Goal: Information Seeking & Learning: Check status

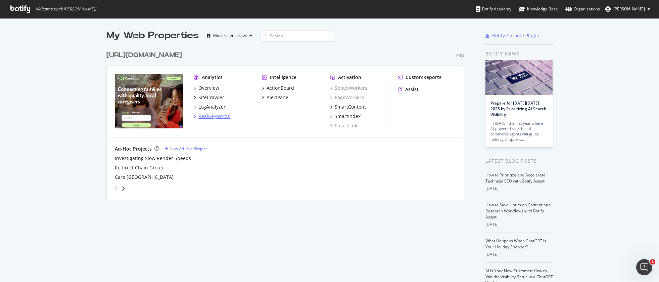
click at [210, 116] on div "RealKeywords" at bounding box center [214, 116] width 32 height 7
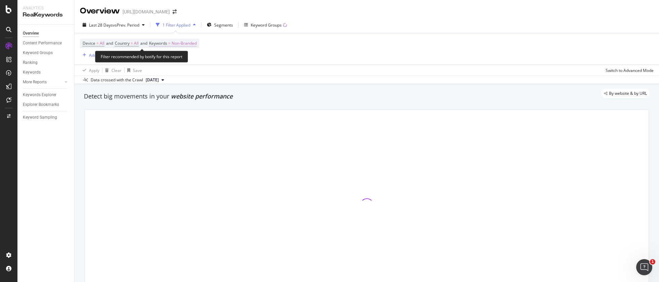
click at [192, 42] on span "Non-Branded" at bounding box center [183, 43] width 25 height 9
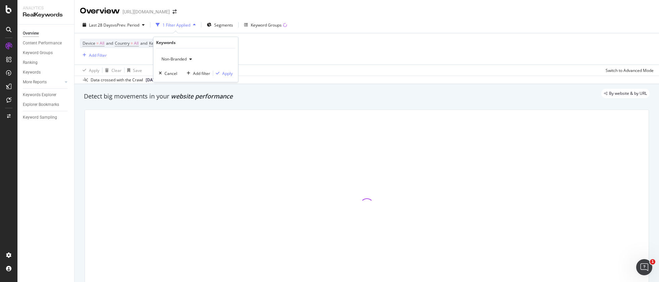
click at [178, 60] on span "Non-Branded" at bounding box center [173, 59] width 28 height 6
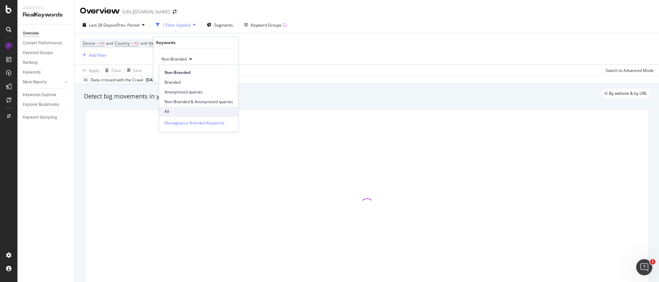
click at [176, 112] on span "All" at bounding box center [198, 111] width 68 height 6
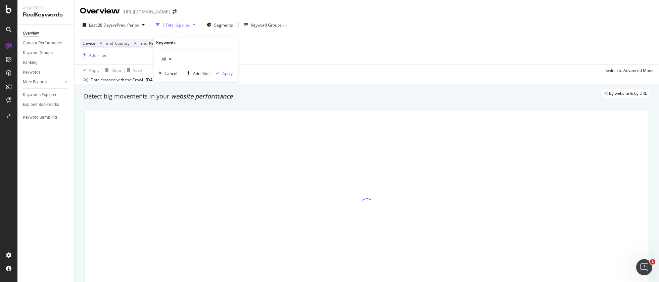
click at [288, 46] on div "Device = All and Country = All and Keywords = Non-Branded Add Filter" at bounding box center [366, 48] width 573 height 31
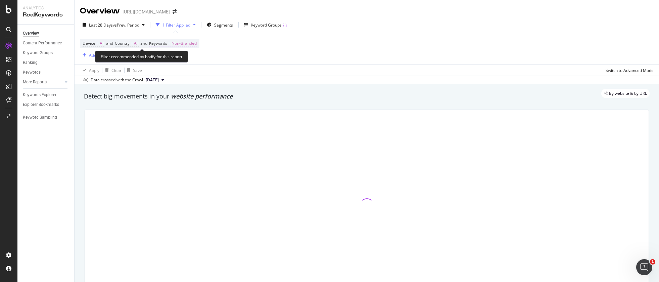
click at [183, 46] on span "Non-Branded" at bounding box center [183, 43] width 25 height 9
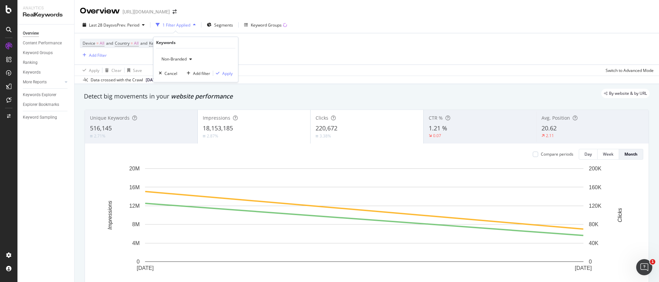
click at [172, 58] on span "Non-Branded" at bounding box center [173, 59] width 28 height 6
drag, startPoint x: 171, startPoint y: 109, endPoint x: 227, endPoint y: 97, distance: 57.1
click at [172, 109] on span "All" at bounding box center [198, 111] width 68 height 6
click at [228, 75] on div "Apply" at bounding box center [227, 73] width 10 height 6
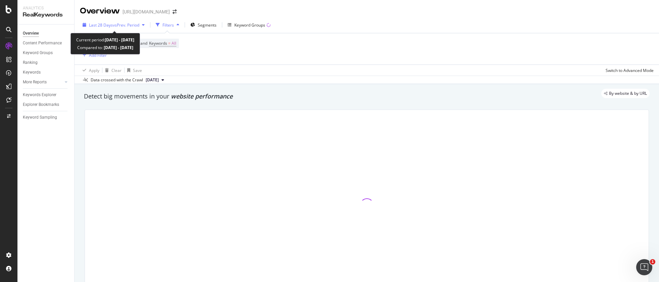
click at [123, 28] on div "Last 28 Days vs Prev. Period" at bounding box center [113, 25] width 67 height 10
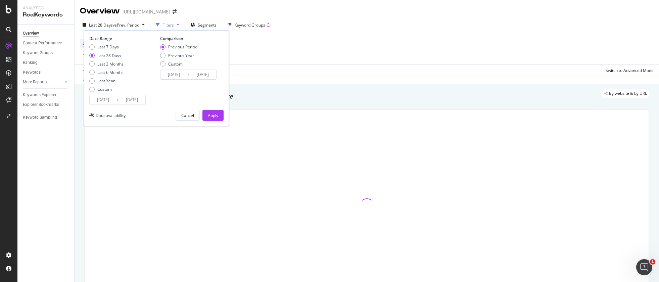
click at [105, 99] on input "[DATE]" at bounding box center [103, 99] width 27 height 9
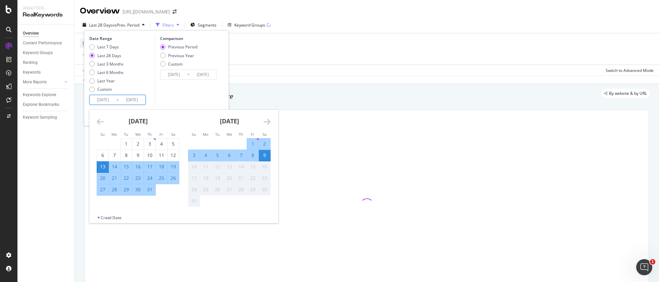
click at [268, 122] on icon "Move forward to switch to the next month." at bounding box center [266, 121] width 7 height 8
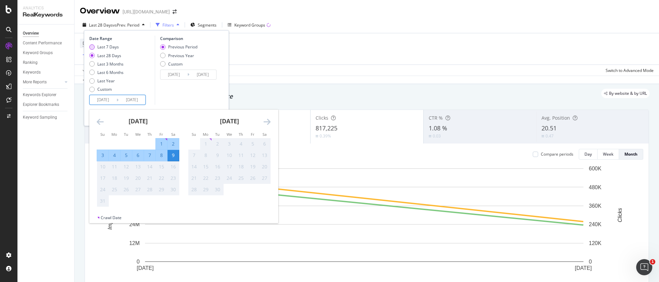
click at [109, 48] on div "Last 7 Days" at bounding box center [107, 47] width 21 height 6
type input "[DATE]"
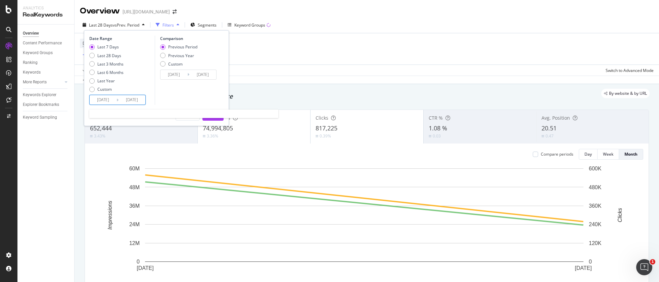
click at [103, 98] on input "[DATE]" at bounding box center [103, 99] width 27 height 9
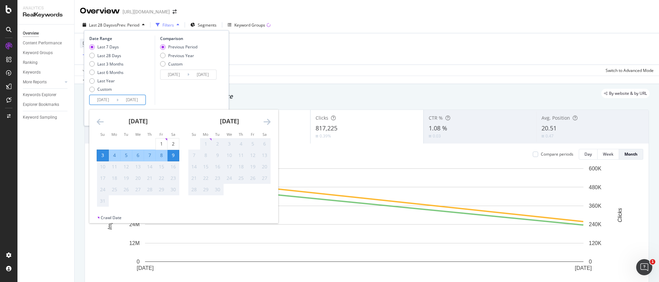
click at [241, 150] on div "11" at bounding box center [240, 155] width 11 height 11
click at [231, 179] on div "24" at bounding box center [228, 177] width 11 height 7
click at [209, 185] on div "29" at bounding box center [205, 189] width 11 height 11
click at [215, 159] on div "9" at bounding box center [217, 155] width 11 height 11
click at [272, 100] on div "Detect big movements in your website performance" at bounding box center [366, 96] width 565 height 9
